Goal: Task Accomplishment & Management: Complete application form

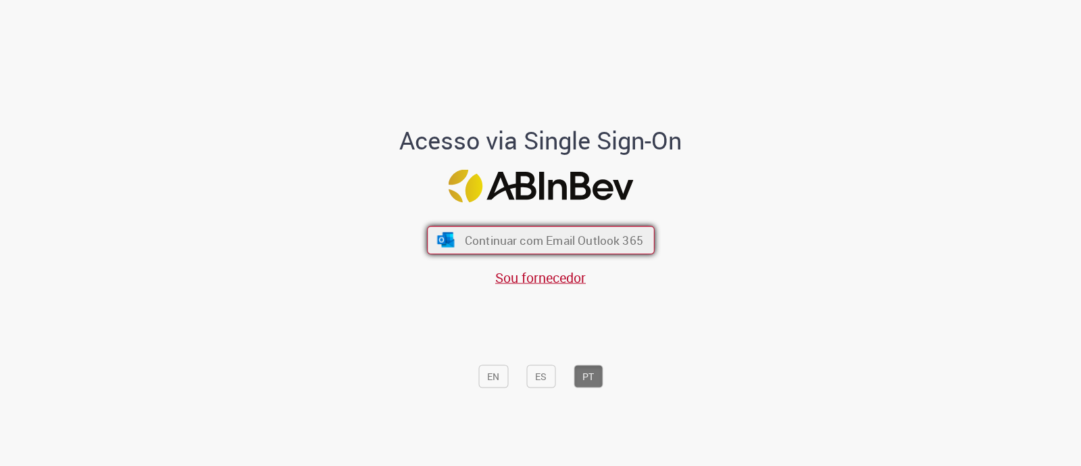
click at [597, 232] on span "Continuar com Email Outlook 365" at bounding box center [553, 240] width 178 height 16
